Goal: Task Accomplishment & Management: Use online tool/utility

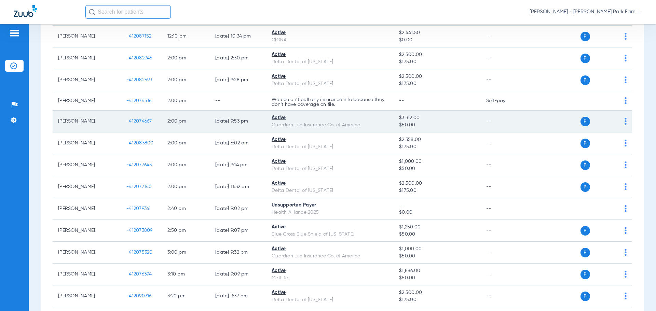
scroll to position [1089, 0]
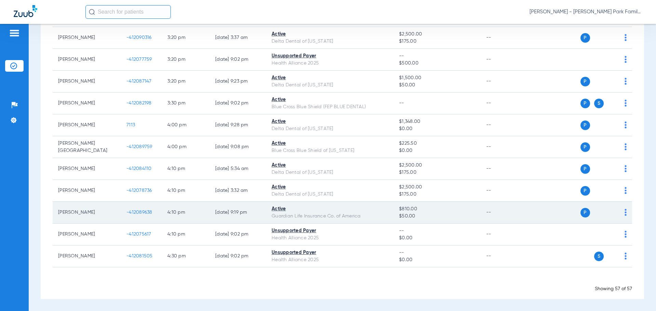
click at [135, 214] on span "-412089638" at bounding box center [139, 212] width 26 height 5
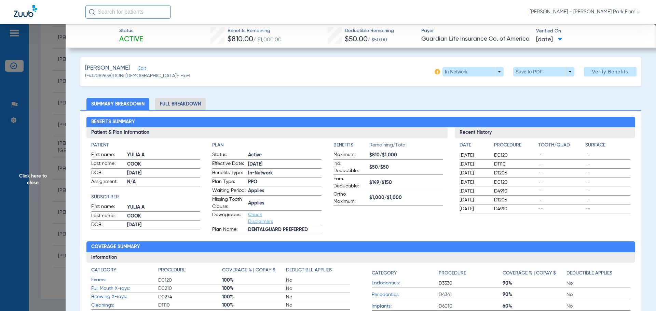
drag, startPoint x: 499, startPoint y: 16, endPoint x: 525, endPoint y: 2, distance: 29.1
click at [499, 16] on div "[PERSON_NAME] - [PERSON_NAME] Park Family Dentistry" at bounding box center [363, 12] width 557 height 14
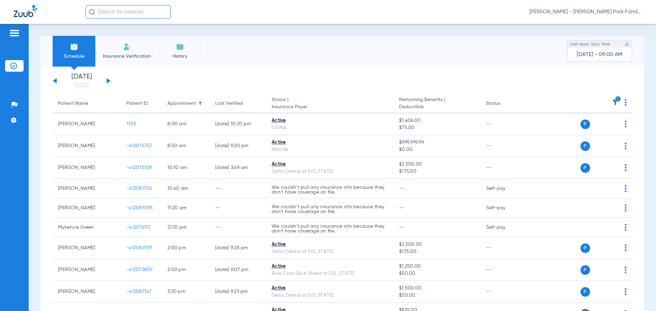
click at [109, 81] on button at bounding box center [109, 80] width 4 height 5
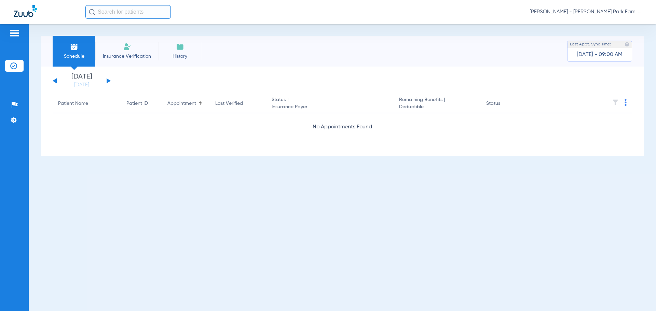
click at [109, 81] on button at bounding box center [109, 80] width 4 height 5
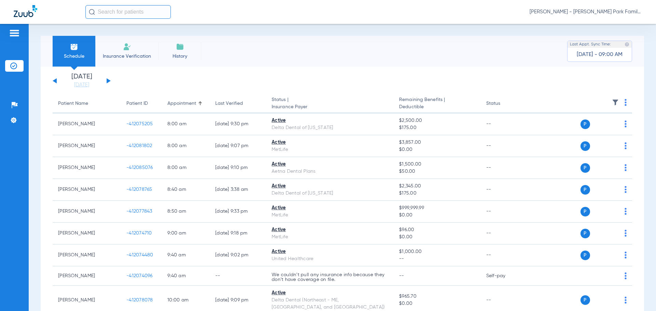
click at [611, 100] on img at bounding box center [614, 102] width 7 height 7
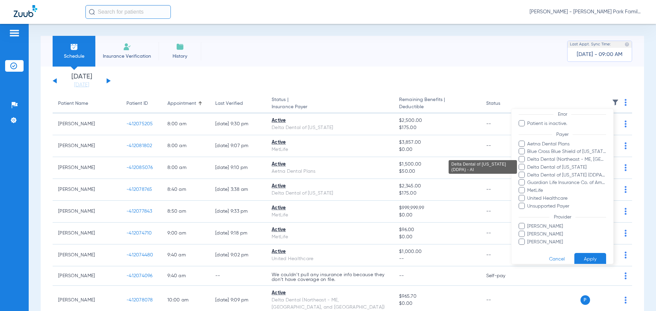
scroll to position [62, 0]
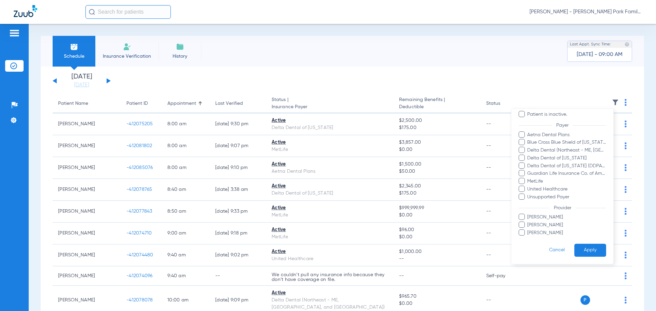
click at [523, 231] on span at bounding box center [521, 232] width 6 height 6
click at [528, 238] on input "Tawnya Kinney" at bounding box center [528, 238] width 0 height 0
click at [587, 248] on button "Apply" at bounding box center [590, 250] width 32 height 13
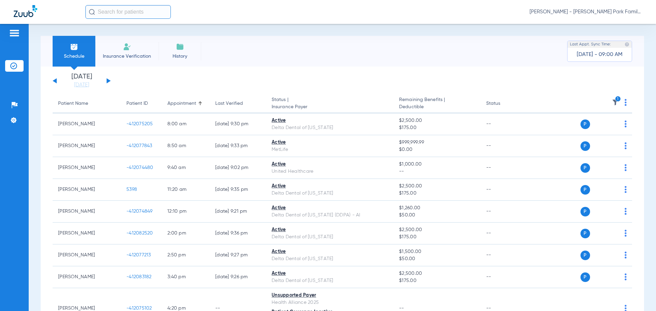
click at [126, 56] on span "Insurance Verification" at bounding box center [126, 56] width 53 height 7
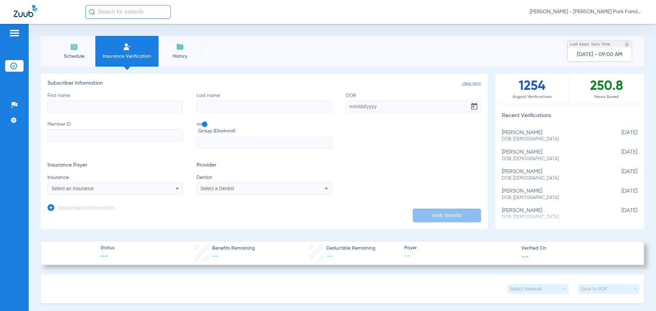
click at [92, 107] on input "First name" at bounding box center [114, 107] width 135 height 12
click at [70, 51] on li "Schedule" at bounding box center [74, 51] width 43 height 31
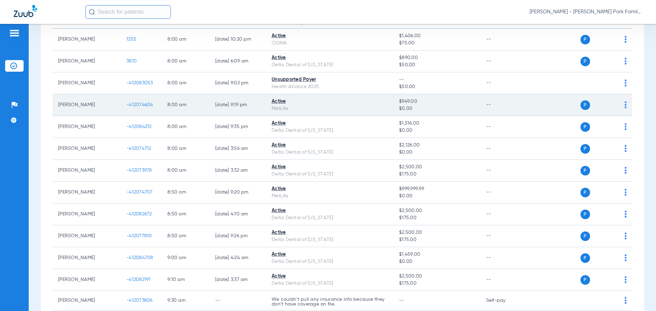
scroll to position [102, 0]
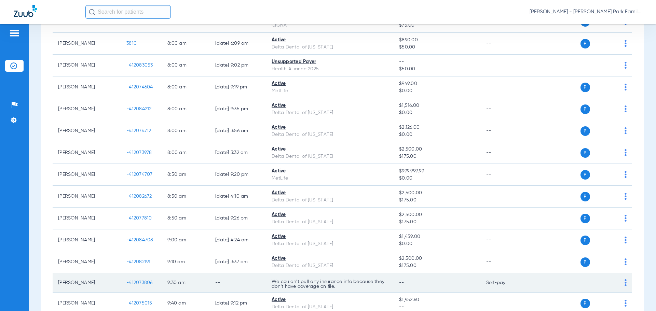
click at [622, 283] on td "P S" at bounding box center [578, 282] width 105 height 19
click at [624, 284] on img at bounding box center [625, 282] width 2 height 7
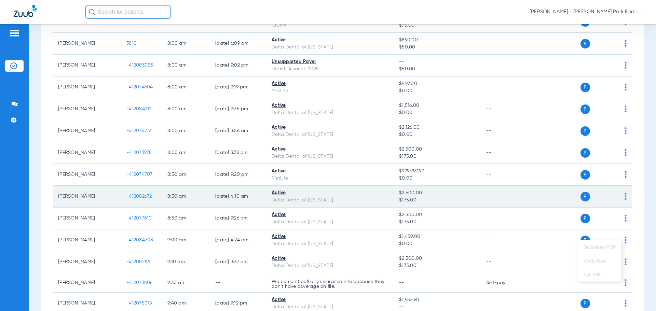
drag, startPoint x: 307, startPoint y: 280, endPoint x: 195, endPoint y: 202, distance: 136.3
click at [306, 280] on div at bounding box center [328, 155] width 656 height 311
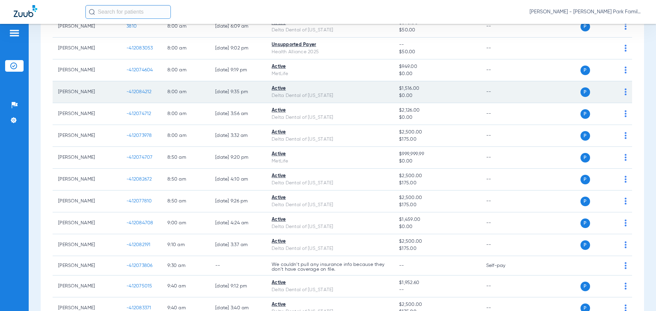
scroll to position [171, 0]
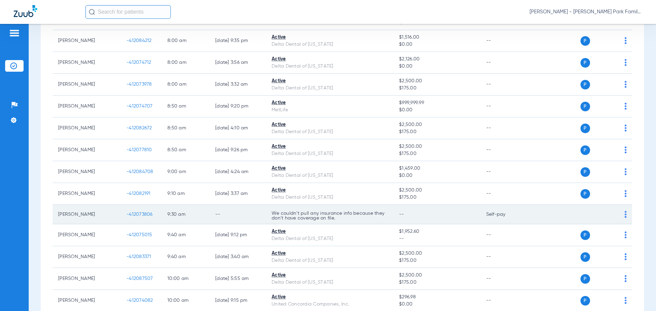
click at [142, 212] on span "-412073806" at bounding box center [139, 214] width 26 height 5
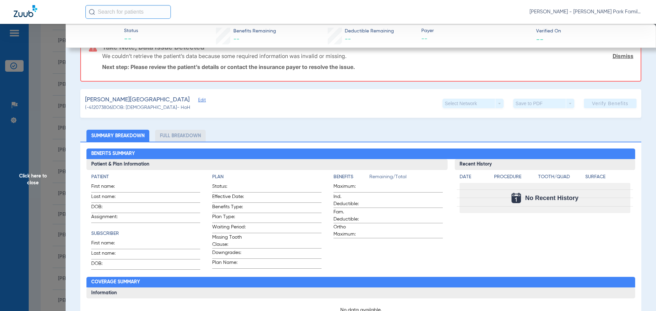
scroll to position [34, 0]
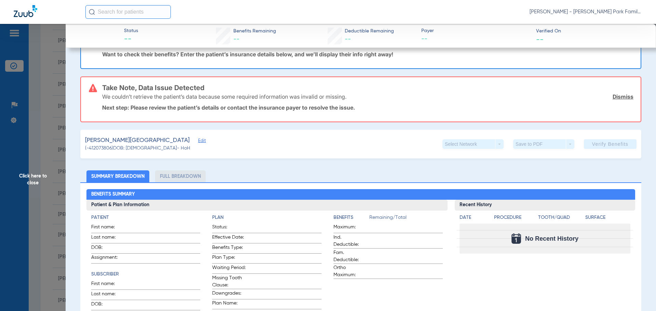
click at [198, 142] on span "Edit" at bounding box center [201, 141] width 6 height 6
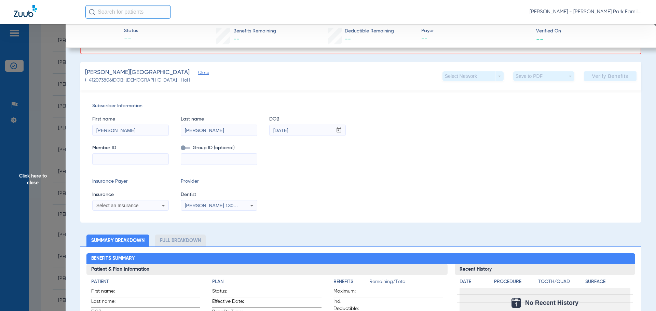
scroll to position [102, 0]
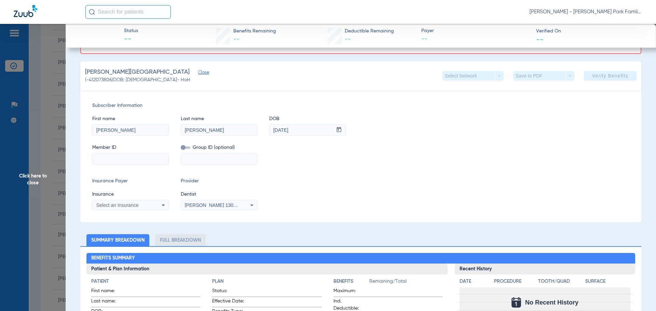
click at [139, 156] on input at bounding box center [131, 158] width 76 height 11
click at [152, 162] on input at bounding box center [131, 158] width 76 height 11
paste input "966610330"
type input "966610330"
click at [185, 147] on span at bounding box center [186, 147] width 10 height 2
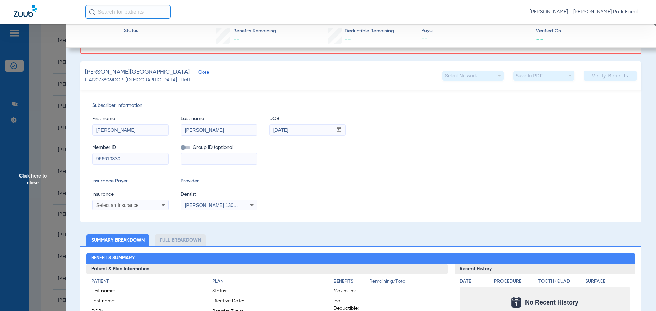
click at [181, 149] on input "checkbox" at bounding box center [181, 149] width 0 height 0
click at [198, 158] on input at bounding box center [219, 158] width 76 height 11
click at [197, 158] on input at bounding box center [219, 158] width 76 height 11
paste input "907262"
type input "907262"
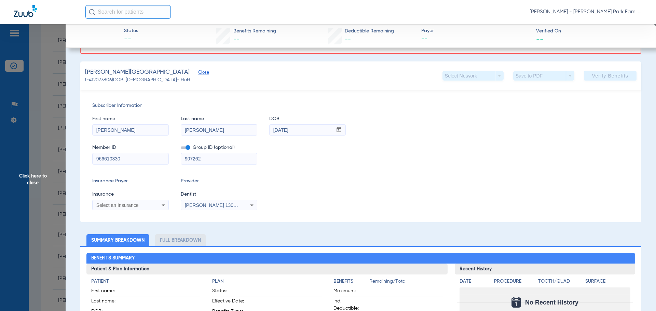
click at [147, 211] on div "Subscriber Information First name Troy Last name Fulfer DOB mm / dd / yyyy 05/0…" at bounding box center [360, 156] width 561 height 132
click at [146, 207] on div "Select an Insurance" at bounding box center [123, 205] width 55 height 5
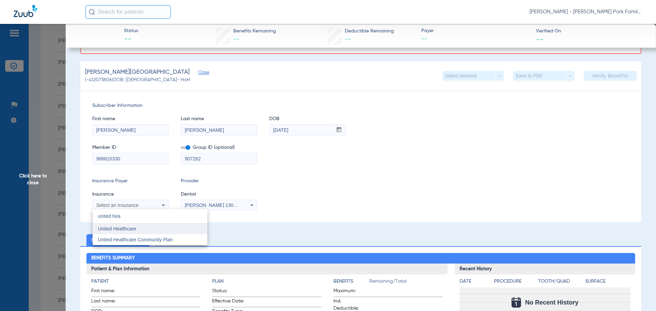
type input "united hea"
click at [121, 228] on span "United Healthcare" at bounding box center [117, 228] width 38 height 5
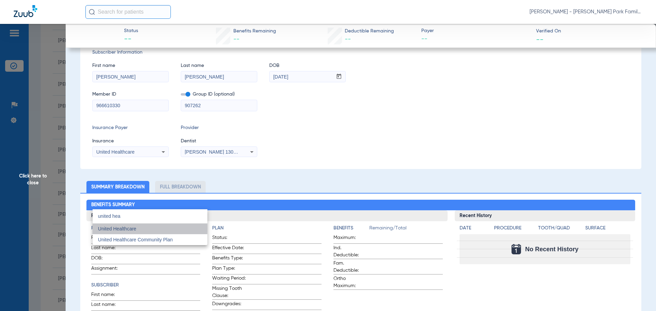
scroll to position [49, 0]
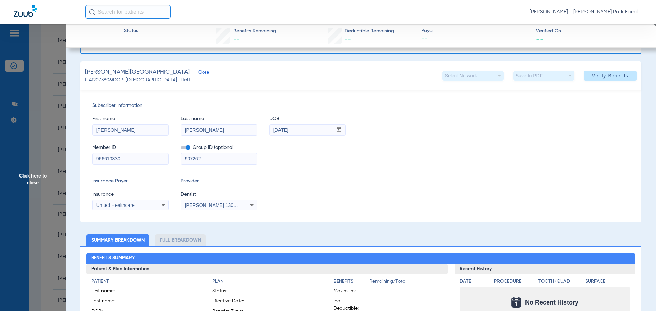
click at [538, 177] on div "Subscriber Information First name Troy Last name Fulfer DOB mm / dd / yyyy 05/0…" at bounding box center [360, 156] width 561 height 132
click at [615, 75] on span "Verify Benefits" at bounding box center [610, 75] width 36 height 5
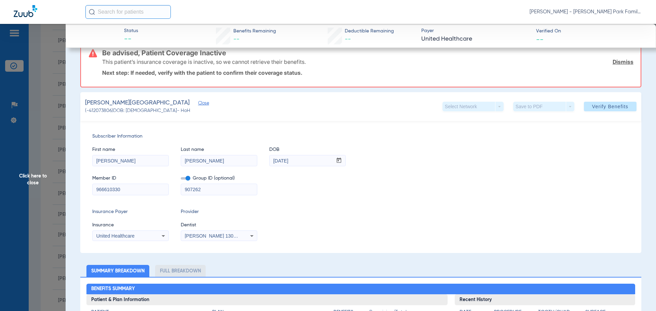
scroll to position [70, 0]
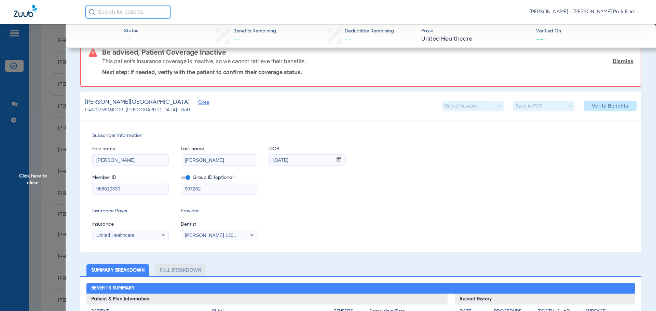
drag, startPoint x: 127, startPoint y: 190, endPoint x: 29, endPoint y: 188, distance: 98.0
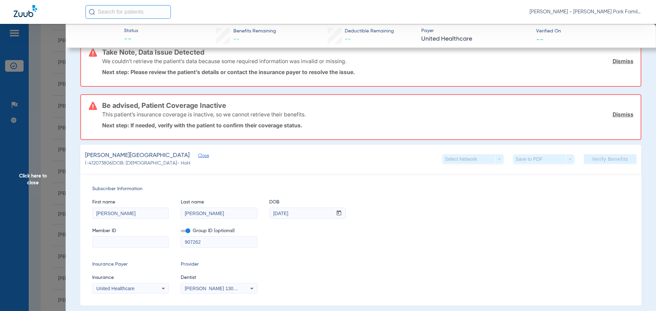
paste input "121760647901"
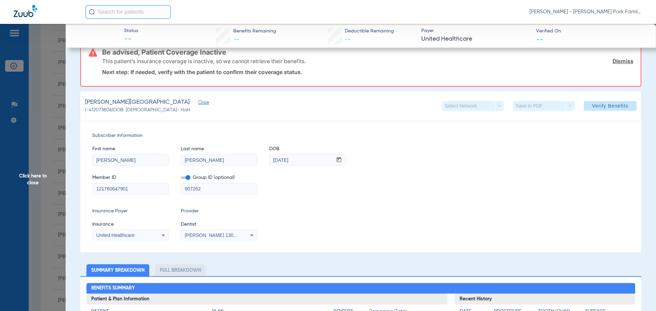
type input "121760647901"
drag, startPoint x: 214, startPoint y: 191, endPoint x: 120, endPoint y: 190, distance: 94.2
click at [120, 190] on div "Member ID 121760647901 Group ID (optional) 907262" at bounding box center [360, 181] width 537 height 26
click at [187, 177] on span at bounding box center [186, 178] width 10 height 2
click at [181, 179] on input "checkbox" at bounding box center [181, 179] width 0 height 0
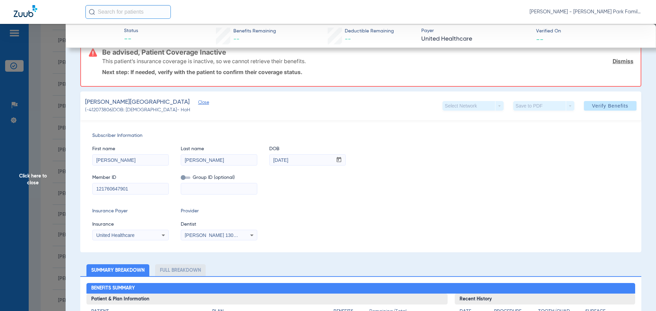
click at [149, 235] on div "United Healthcare" at bounding box center [123, 235] width 55 height 5
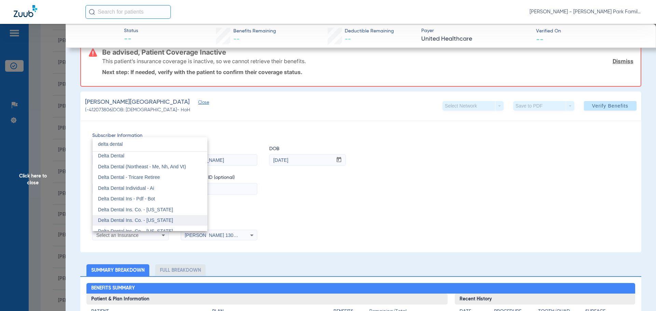
scroll to position [0, 0]
type input "delta dental"
drag, startPoint x: 125, startPoint y: 160, endPoint x: 202, endPoint y: 175, distance: 78.6
click at [125, 160] on mat-option "Delta Dental" at bounding box center [150, 157] width 115 height 11
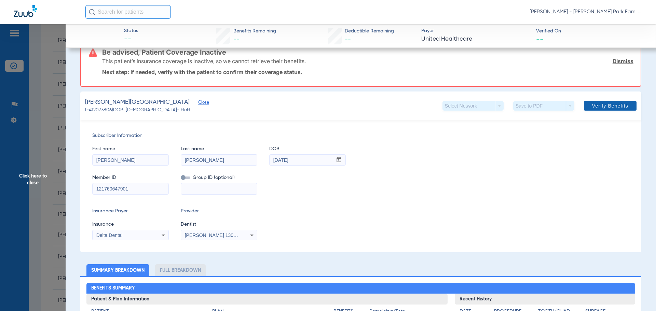
click at [596, 108] on span "Verify Benefits" at bounding box center [610, 105] width 36 height 5
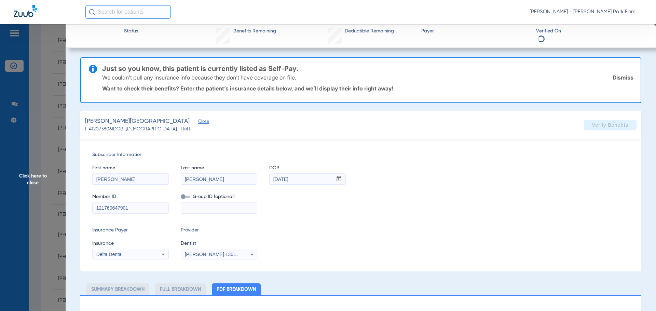
click at [565, 177] on div "First name Troy Last name Fulfer DOB mm / dd / yyyy 05/08/1983" at bounding box center [360, 171] width 537 height 26
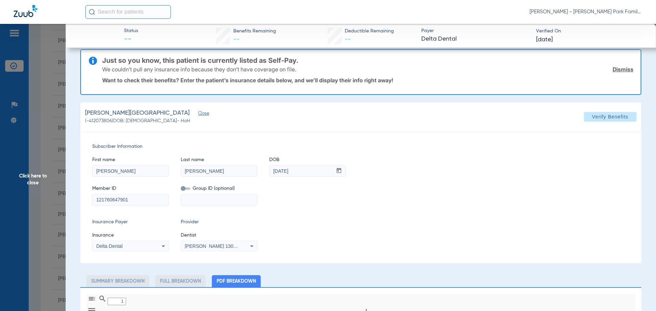
type input "0"
select select "page-width"
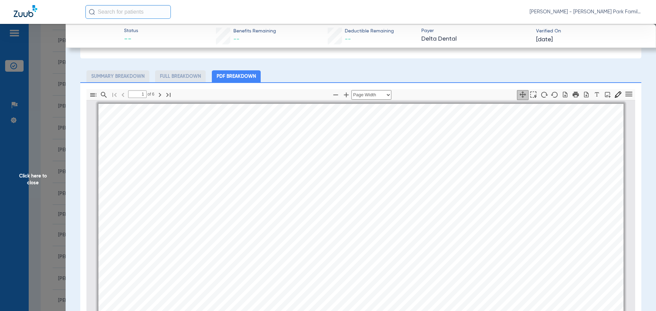
scroll to position [145, 0]
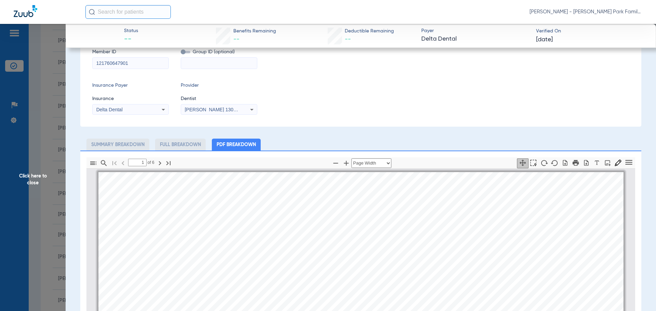
click at [192, 143] on li "Full Breakdown" at bounding box center [180, 145] width 51 height 12
click at [135, 145] on li "Summary Breakdown" at bounding box center [117, 145] width 63 height 12
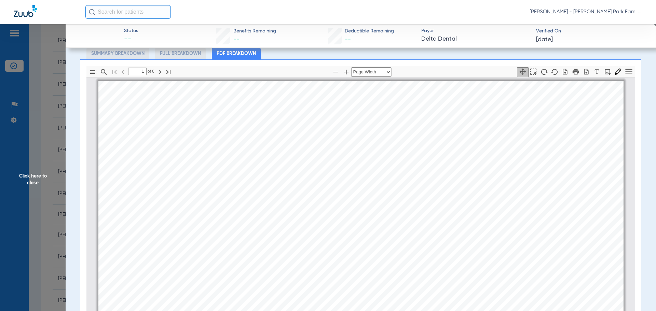
scroll to position [284, 0]
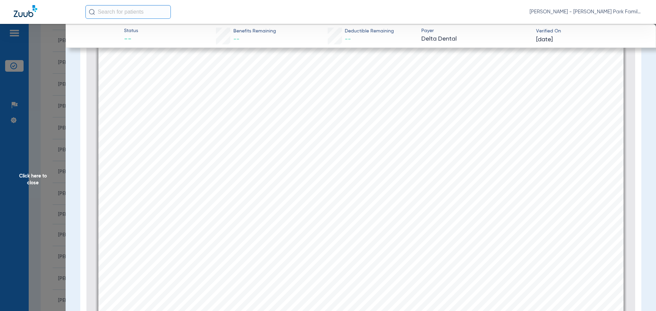
type input "1"
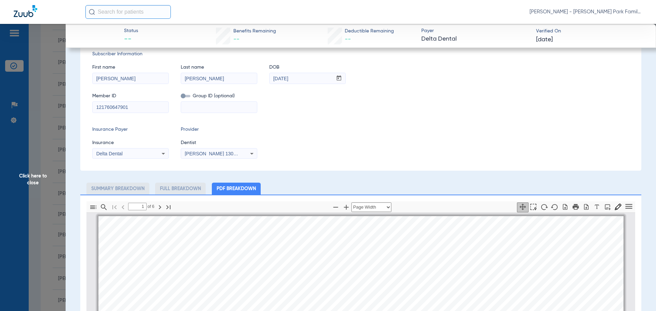
scroll to position [102, 0]
click at [54, 178] on span "Click here to close" at bounding box center [33, 179] width 66 height 311
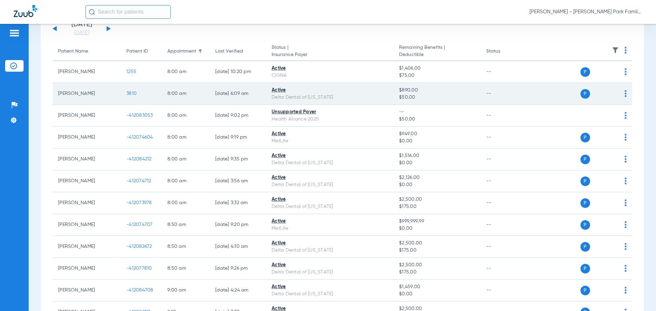
scroll to position [0, 0]
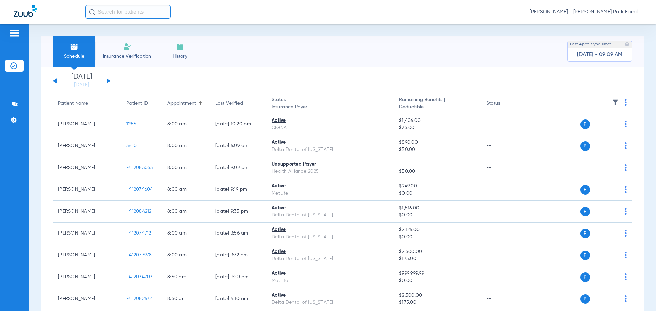
click at [80, 80] on li "Today 08-22-2025" at bounding box center [81, 80] width 41 height 15
click at [81, 83] on link "[DATE]" at bounding box center [81, 85] width 41 height 7
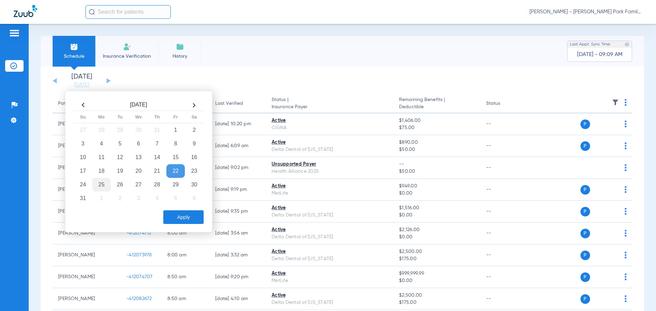
click at [103, 189] on td "25" at bounding box center [101, 185] width 18 height 14
click at [183, 219] on button "Apply" at bounding box center [183, 217] width 40 height 14
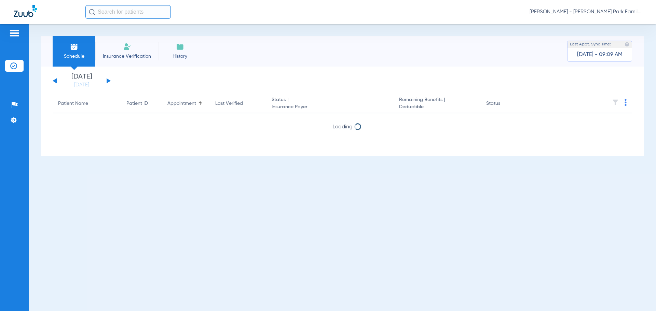
click at [616, 102] on img at bounding box center [614, 102] width 7 height 7
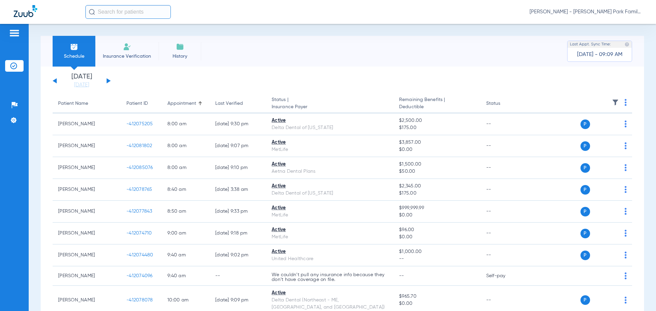
click at [611, 103] on img at bounding box center [614, 102] width 7 height 7
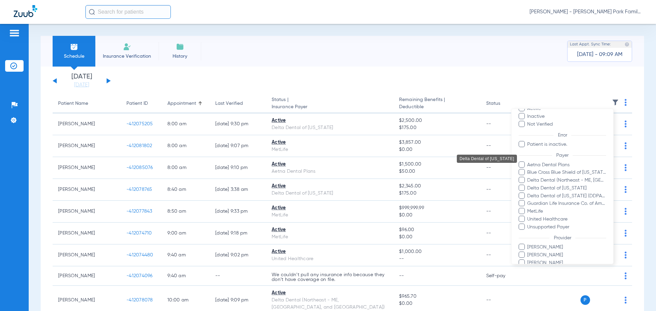
scroll to position [62, 0]
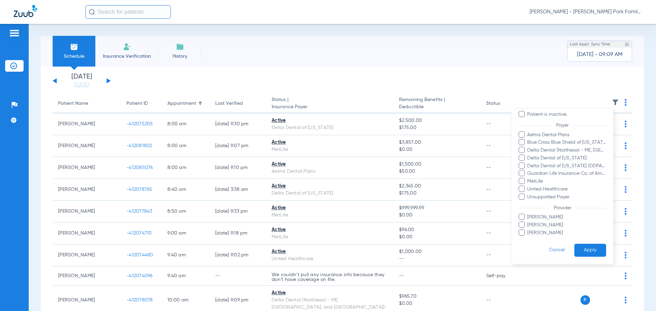
click at [520, 226] on span at bounding box center [521, 225] width 6 height 6
click at [528, 230] on input "Shannon Kennedy" at bounding box center [528, 230] width 0 height 0
click at [520, 233] on span at bounding box center [521, 232] width 6 height 6
click at [528, 238] on input "Tawnya Kinney" at bounding box center [528, 238] width 0 height 0
click at [523, 226] on span at bounding box center [521, 225] width 6 height 6
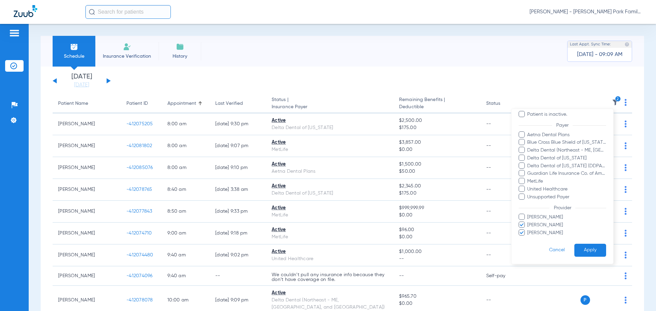
click at [528, 230] on input "Shannon Kennedy" at bounding box center [528, 230] width 0 height 0
click at [581, 250] on button "Apply" at bounding box center [590, 250] width 32 height 13
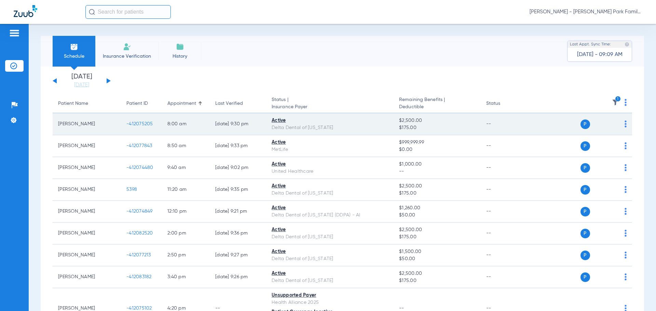
scroll to position [34, 0]
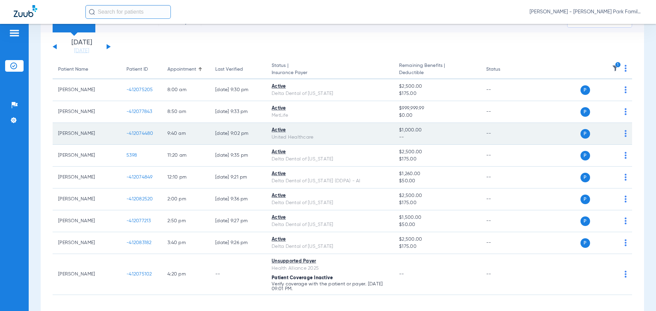
click at [141, 134] on span "-412074480" at bounding box center [139, 133] width 27 height 5
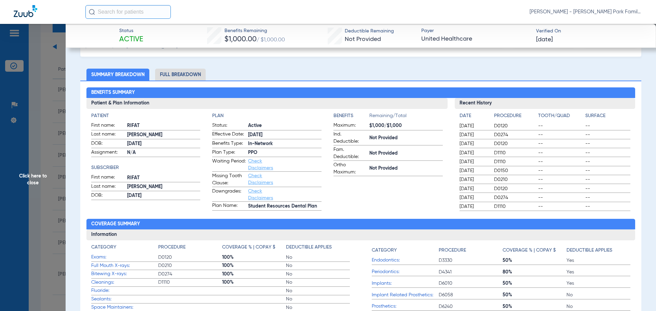
scroll to position [68, 0]
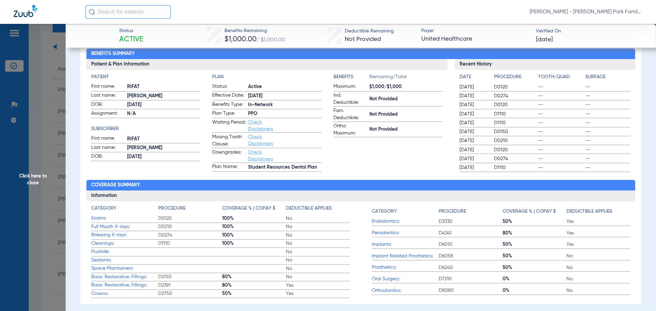
drag, startPoint x: 507, startPoint y: 140, endPoint x: 452, endPoint y: 142, distance: 54.7
click at [454, 142] on div "Date Procedure Tooth/Quad Surface 11/04/2024 D0120 -- -- 11/04/2024 D0274 -- --…" at bounding box center [544, 121] width 181 height 102
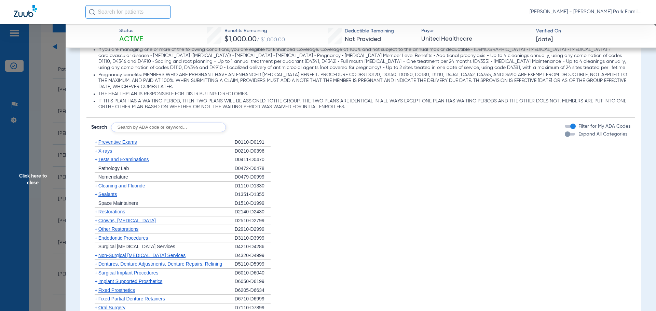
scroll to position [463, 0]
click at [96, 151] on span "+" at bounding box center [96, 151] width 3 height 5
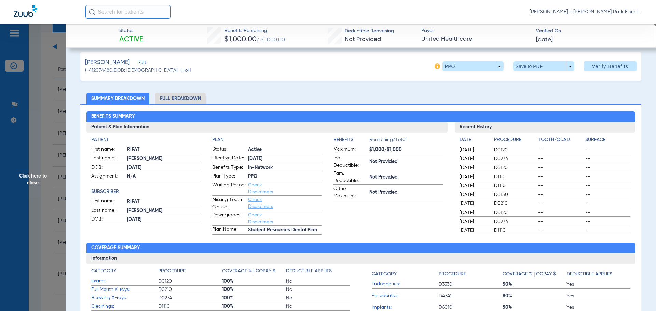
scroll to position [0, 0]
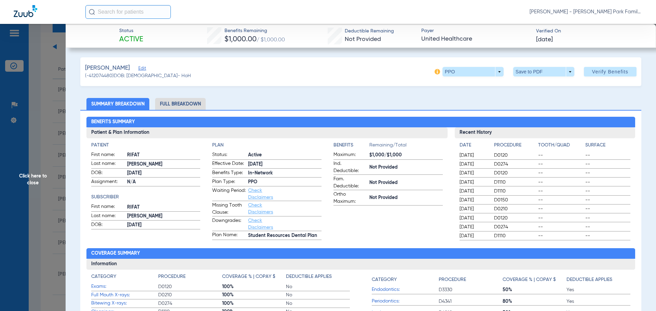
click at [512, 13] on div "[PERSON_NAME] - [PERSON_NAME] Park Family Dentistry" at bounding box center [363, 12] width 557 height 14
click at [41, 172] on span "Click here to close" at bounding box center [33, 179] width 66 height 311
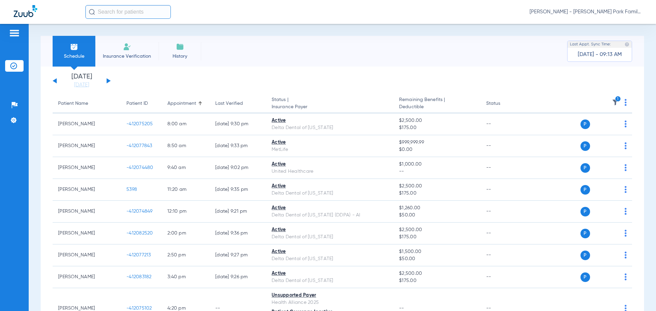
click at [615, 100] on icon "1" at bounding box center [618, 99] width 6 height 6
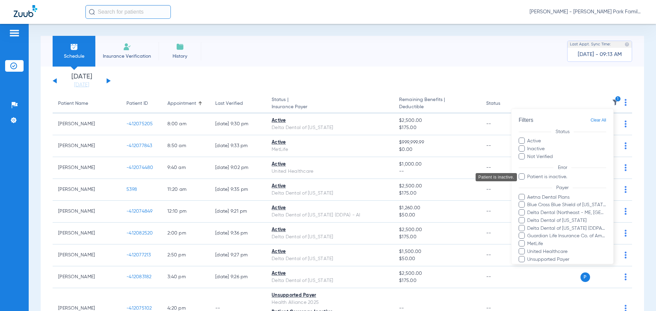
scroll to position [62, 0]
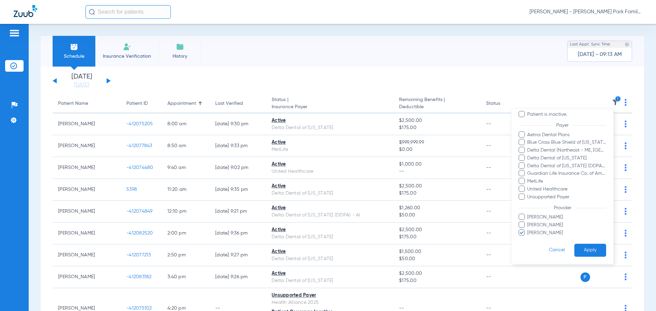
click at [441, 72] on div at bounding box center [328, 155] width 656 height 311
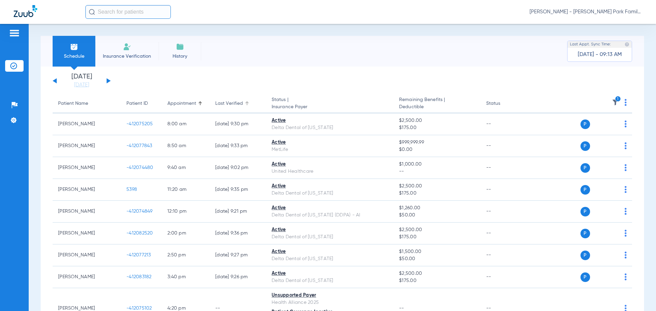
scroll to position [34, 0]
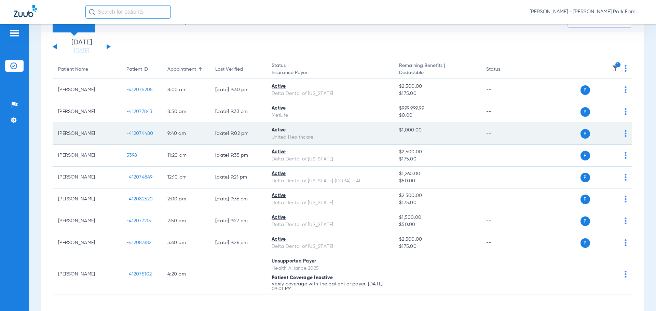
click at [131, 133] on span "-412074480" at bounding box center [139, 133] width 27 height 5
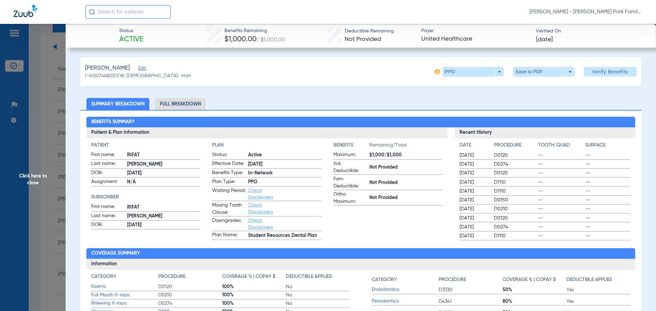
drag, startPoint x: 426, startPoint y: 40, endPoint x: 482, endPoint y: 36, distance: 56.5
click at [482, 36] on span "United Healthcare" at bounding box center [475, 39] width 109 height 9
drag, startPoint x: 283, startPoint y: 41, endPoint x: 260, endPoint y: 44, distance: 23.2
click at [260, 44] on div "Benefits Remaining $1,000.00 / $1,000.00" at bounding box center [254, 35] width 60 height 17
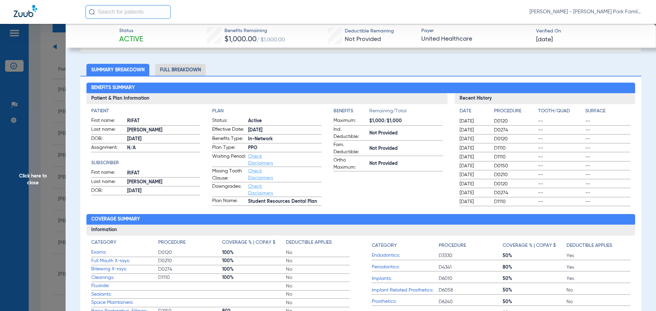
drag, startPoint x: 147, startPoint y: 140, endPoint x: 125, endPoint y: 140, distance: 22.2
click at [125, 140] on label "DOB: 10/22/1991" at bounding box center [145, 139] width 109 height 9
copy label "10/22/1991"
drag, startPoint x: 129, startPoint y: 122, endPoint x: 124, endPoint y: 122, distance: 4.8
click at [124, 122] on label "First name: RIFAT" at bounding box center [145, 121] width 109 height 9
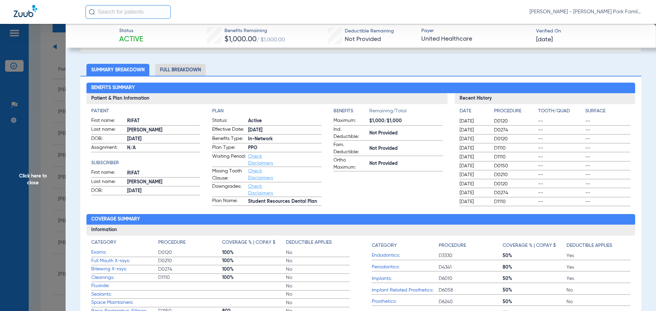
copy label "RIFAT"
drag, startPoint x: 149, startPoint y: 130, endPoint x: 127, endPoint y: 132, distance: 21.9
click at [127, 132] on span "MAHMUD" at bounding box center [163, 130] width 73 height 7
copy span "MAHMUD"
click at [173, 65] on li "Full Breakdown" at bounding box center [180, 70] width 51 height 12
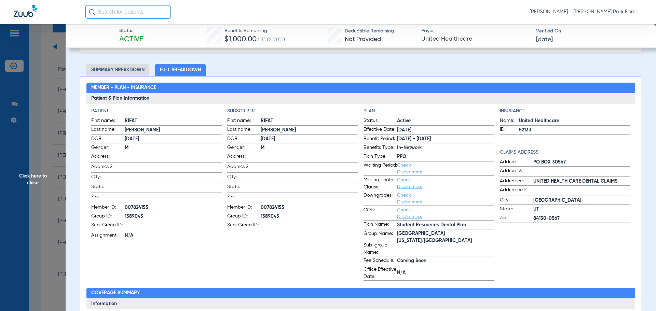
drag, startPoint x: 151, startPoint y: 203, endPoint x: 126, endPoint y: 208, distance: 25.4
click at [126, 208] on span "007824155" at bounding box center [173, 207] width 97 height 7
copy span "007824155"
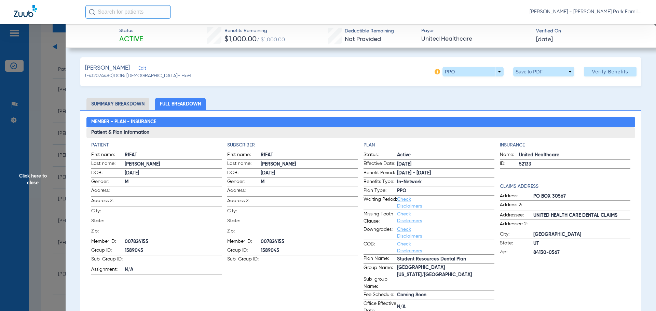
click at [43, 181] on span "Click here to close" at bounding box center [33, 179] width 66 height 311
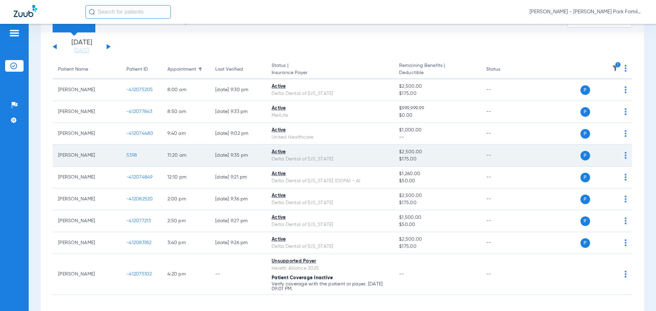
click at [133, 154] on span "5398" at bounding box center [131, 155] width 11 height 5
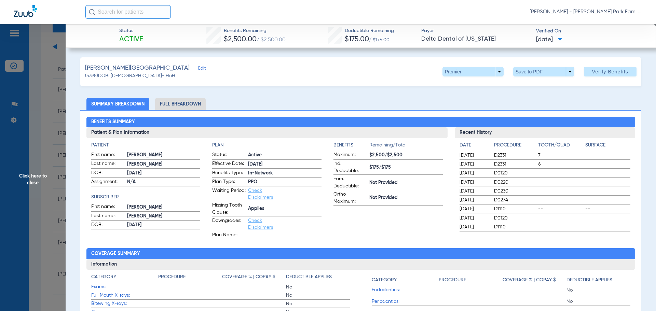
click at [31, 182] on span "Click here to close" at bounding box center [33, 179] width 66 height 311
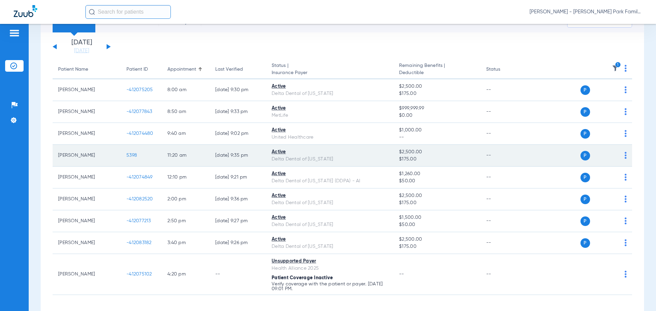
scroll to position [62, 0]
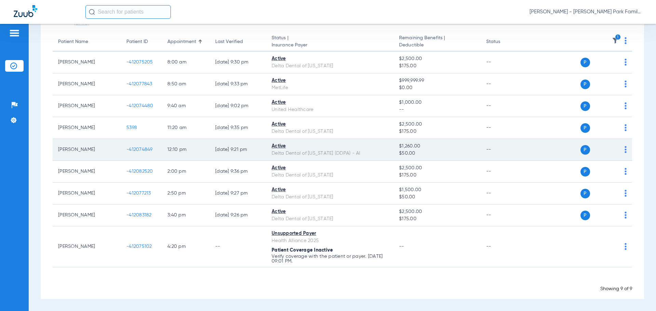
click at [132, 151] on span "-412074849" at bounding box center [139, 149] width 26 height 5
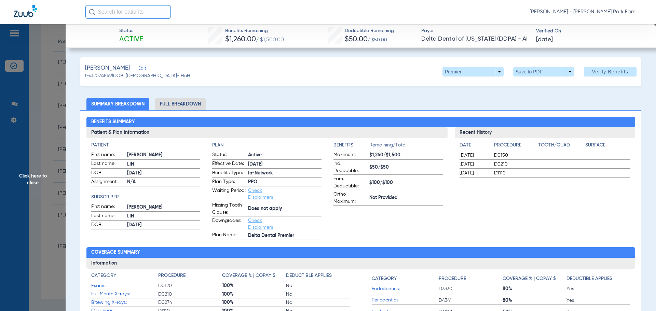
click at [37, 171] on span "Click here to close" at bounding box center [33, 179] width 66 height 311
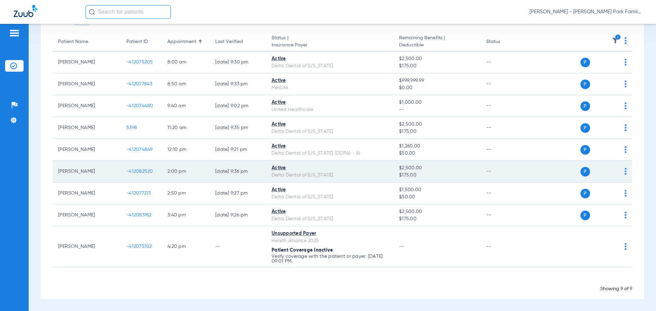
click at [146, 173] on span "-412082520" at bounding box center [139, 171] width 27 height 5
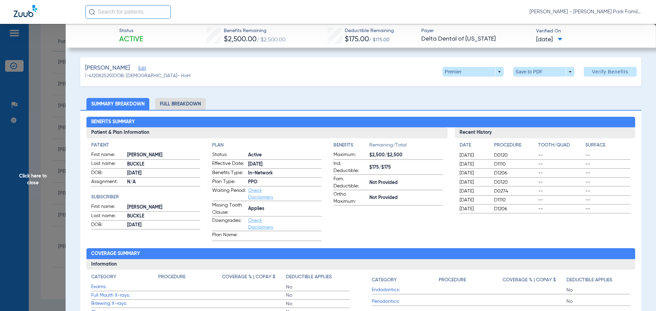
click at [37, 174] on span "Click here to close" at bounding box center [33, 179] width 66 height 311
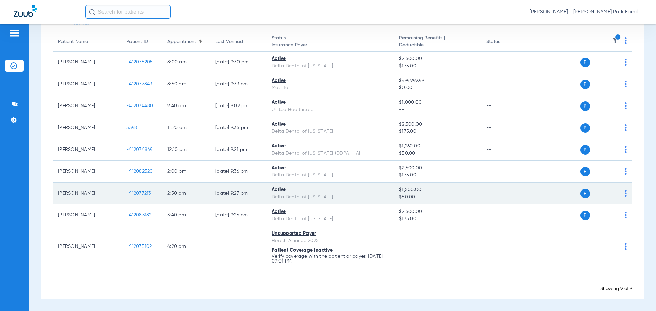
click at [146, 192] on span "-412077213" at bounding box center [138, 193] width 25 height 5
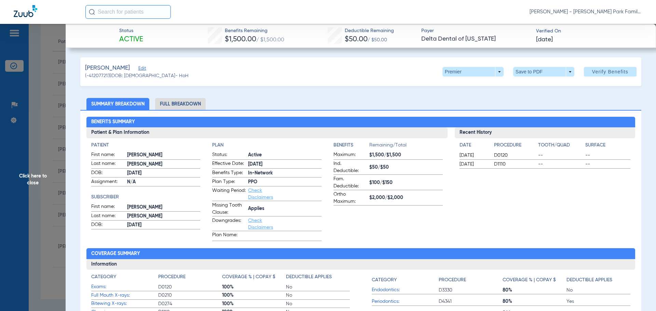
click at [49, 164] on span "Click here to close" at bounding box center [33, 179] width 66 height 311
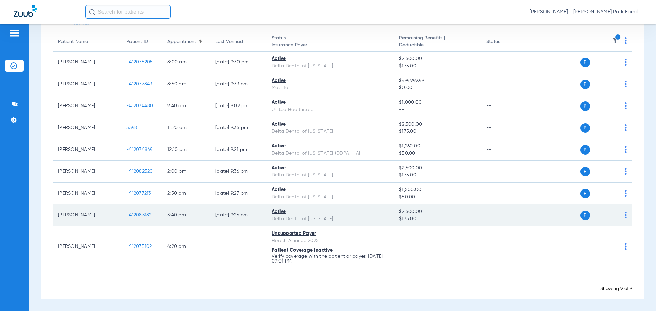
drag, startPoint x: 137, startPoint y: 212, endPoint x: 137, endPoint y: 216, distance: 4.2
click at [137, 214] on td "-412083182" at bounding box center [141, 216] width 41 height 22
click at [145, 214] on span "-412083182" at bounding box center [138, 215] width 25 height 5
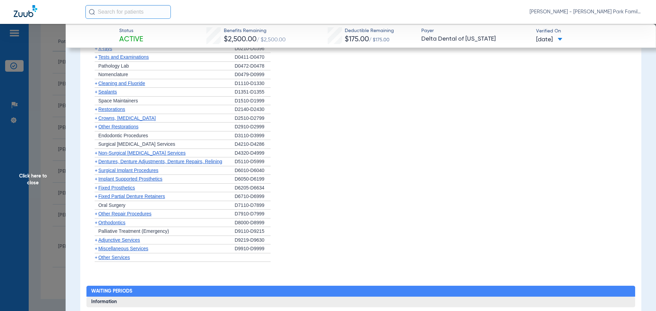
scroll to position [461, 0]
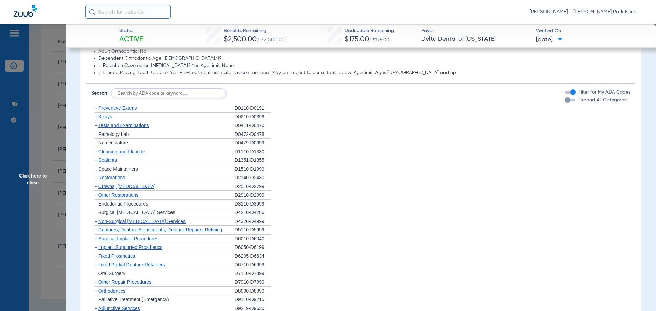
click at [96, 118] on span "+" at bounding box center [96, 116] width 3 height 5
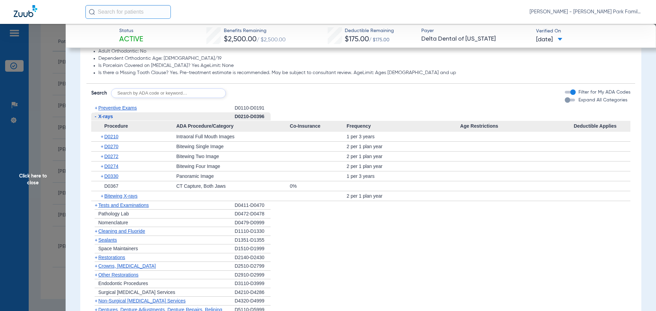
drag, startPoint x: 37, startPoint y: 169, endPoint x: 49, endPoint y: 166, distance: 13.0
click at [37, 169] on span "Click here to close" at bounding box center [33, 179] width 66 height 311
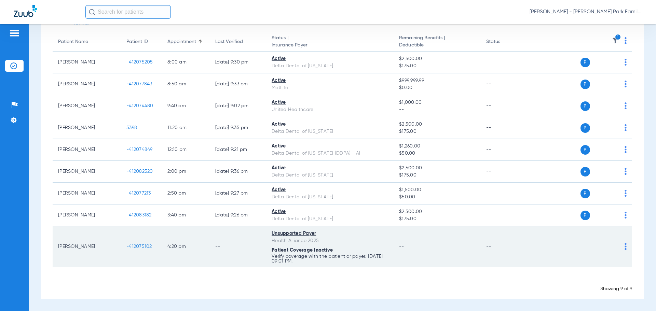
click at [142, 244] on span "-412075102" at bounding box center [139, 246] width 26 height 5
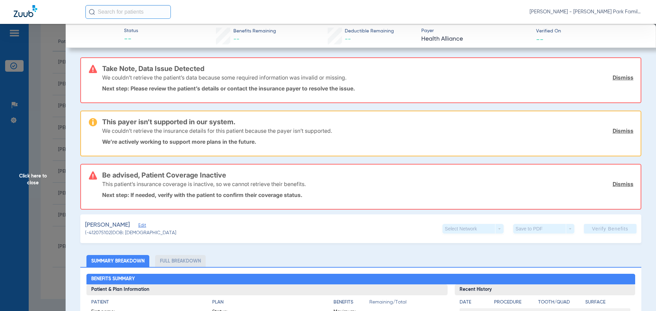
click at [33, 178] on span "Click here to close" at bounding box center [33, 179] width 66 height 311
